Goal: Find specific page/section: Find specific page/section

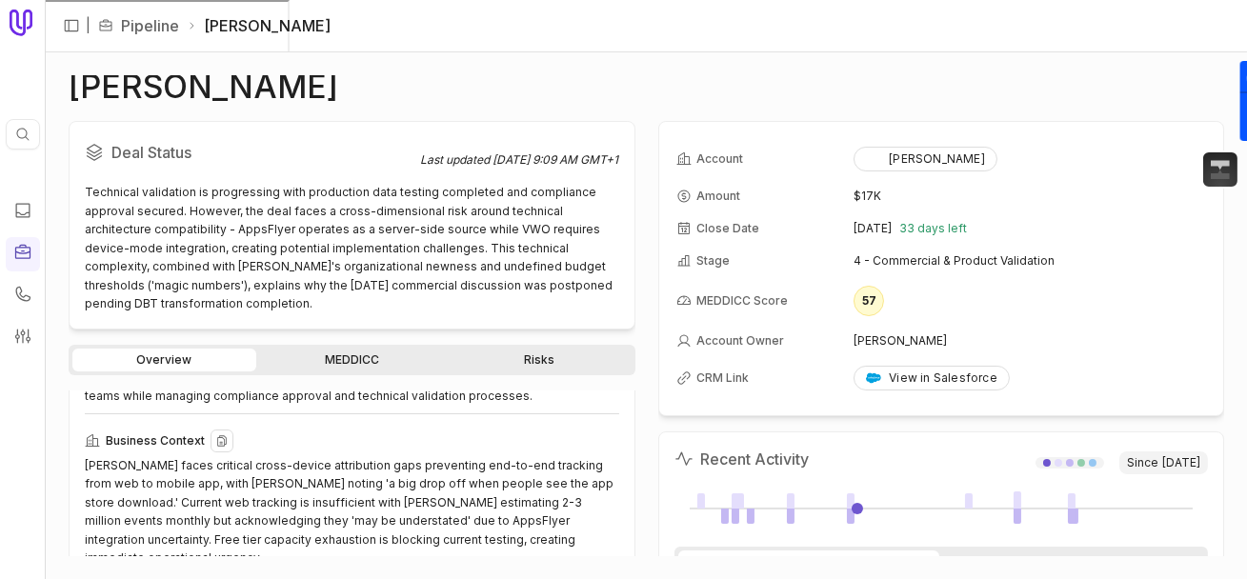
scroll to position [164, 0]
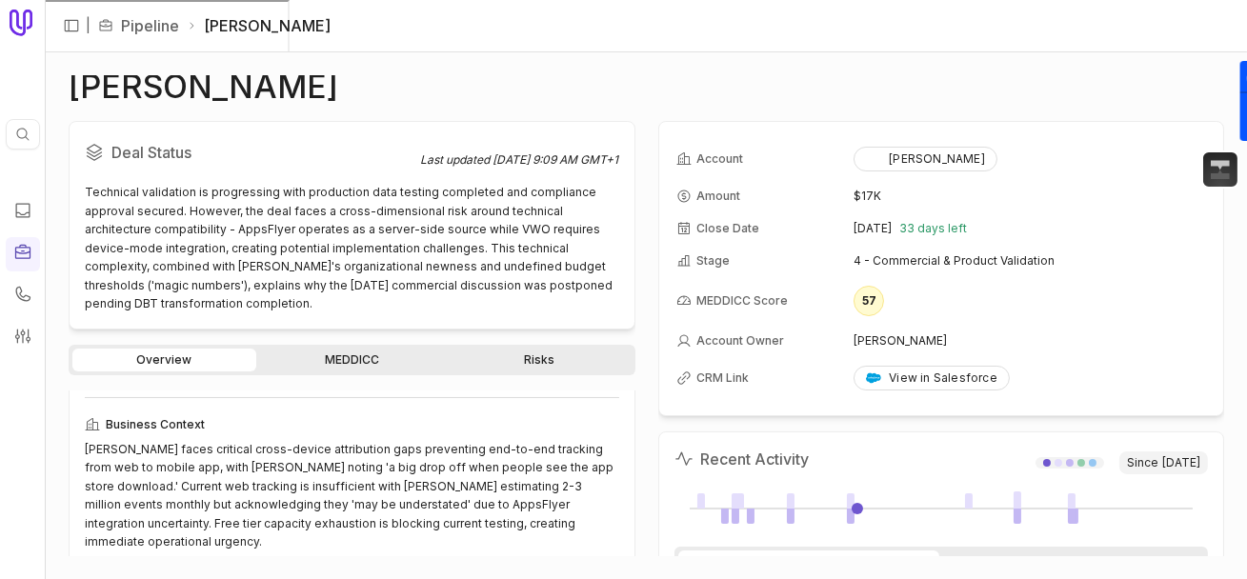
click at [144, 28] on link "Pipeline" at bounding box center [150, 25] width 58 height 23
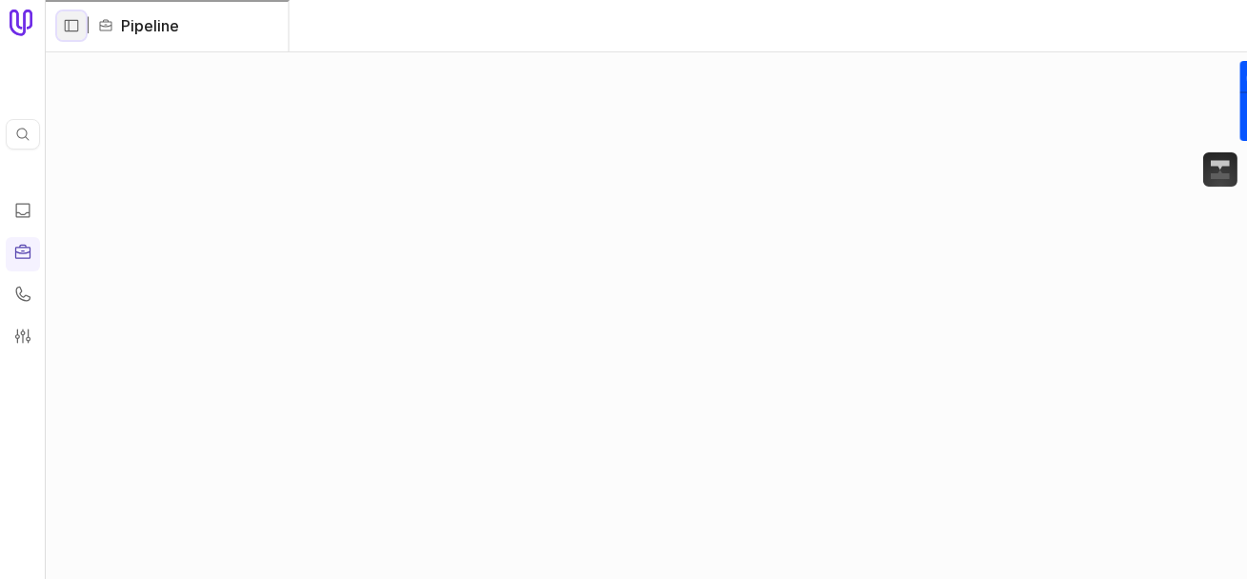
click at [72, 21] on icon "Expand sidebar" at bounding box center [71, 25] width 17 height 17
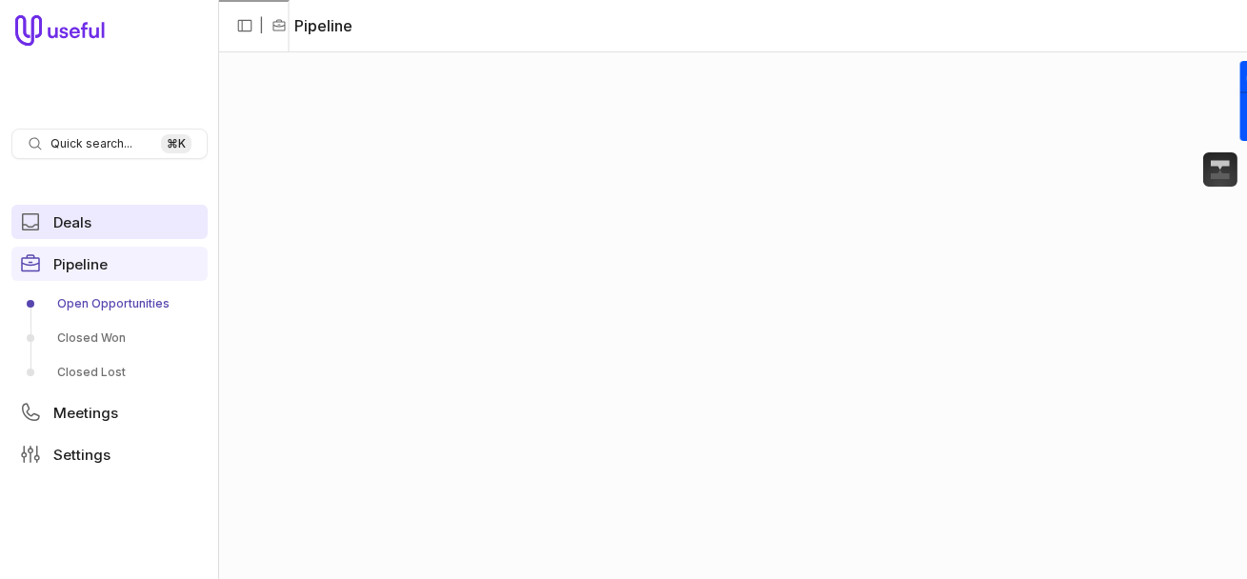
click at [61, 220] on span "Deals" at bounding box center [72, 222] width 38 height 14
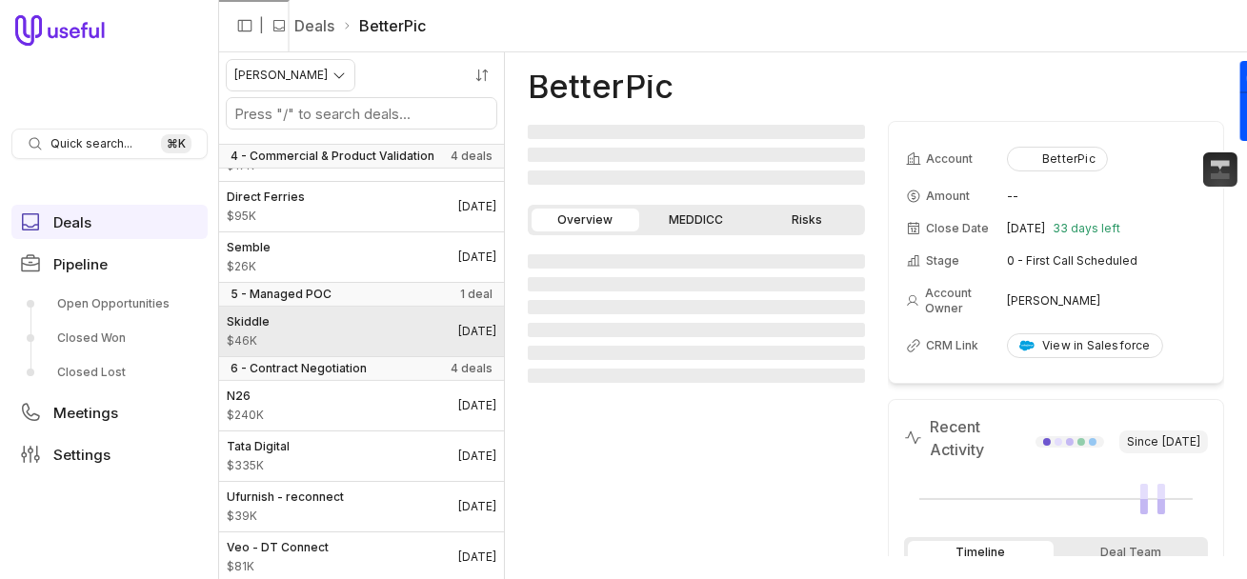
scroll to position [1095, 0]
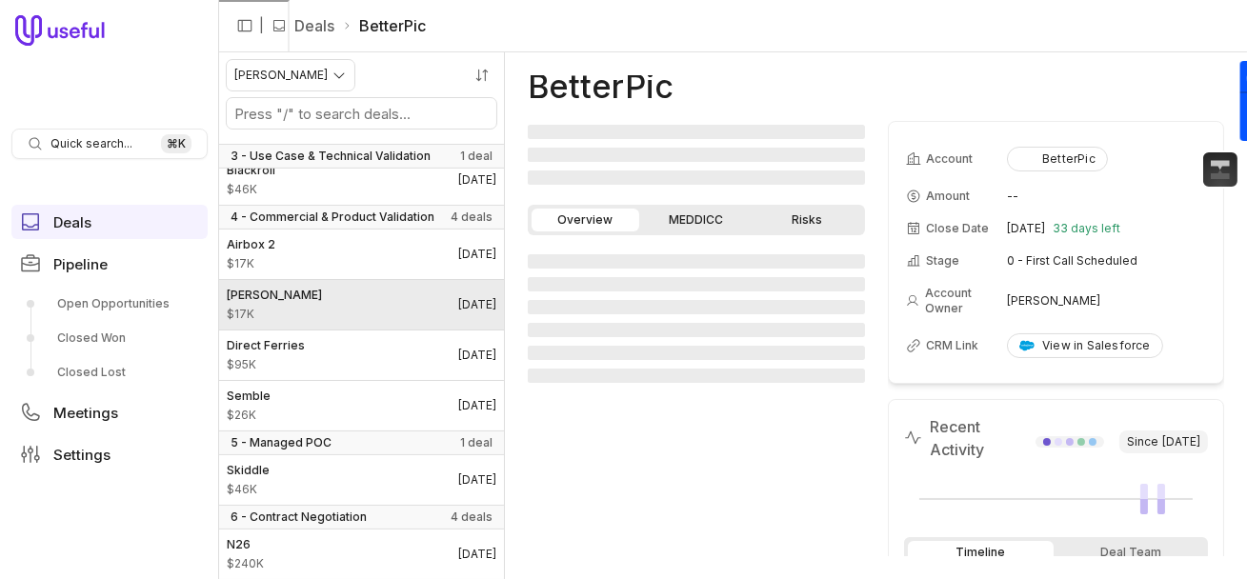
click at [319, 307] on link "[PERSON_NAME] $17K [DATE]" at bounding box center [361, 305] width 285 height 50
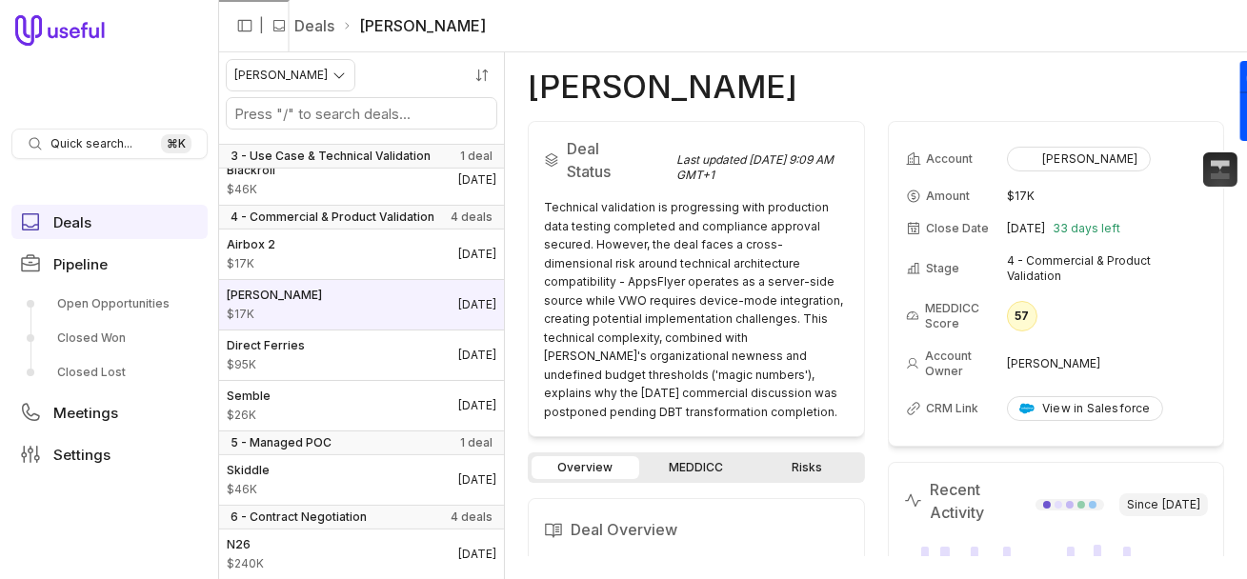
click at [800, 459] on link "Risks" at bounding box center [808, 467] width 108 height 23
